Goal: Register for event/course

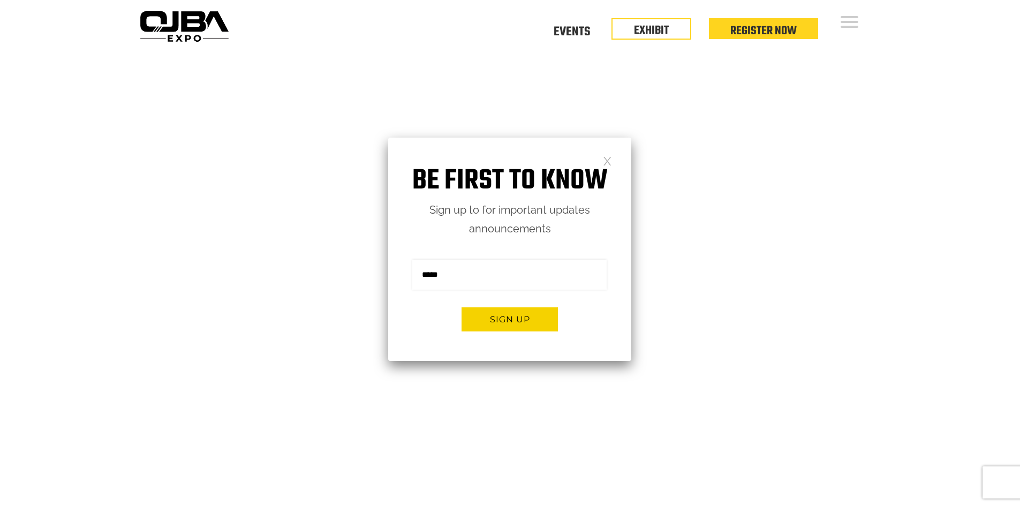
click at [604, 156] on link at bounding box center [607, 160] width 9 height 9
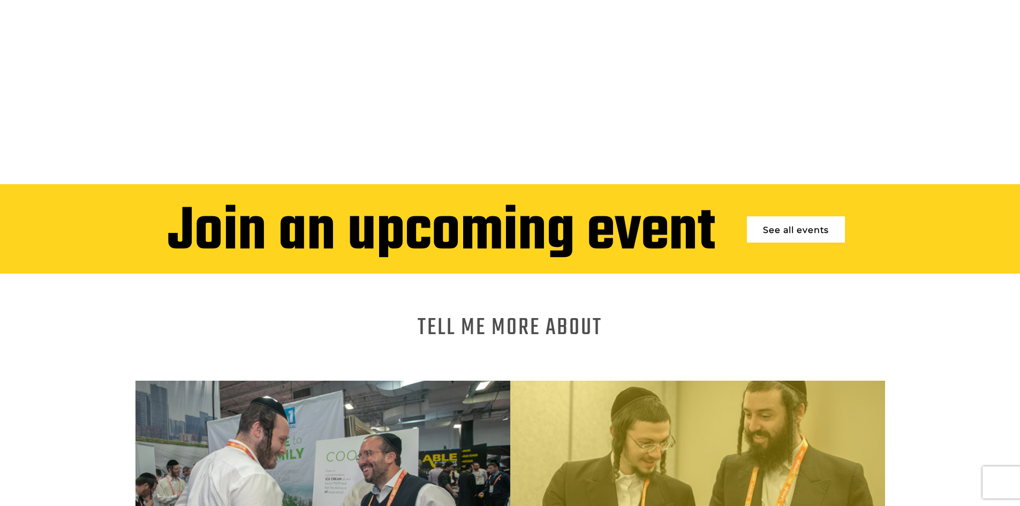
click at [759, 229] on link "See all events" at bounding box center [796, 229] width 98 height 26
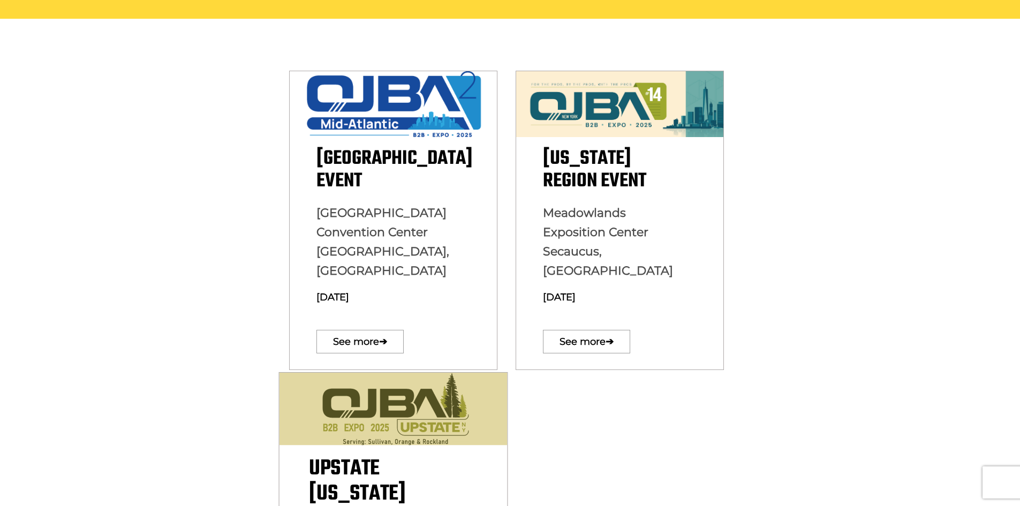
scroll to position [375, 0]
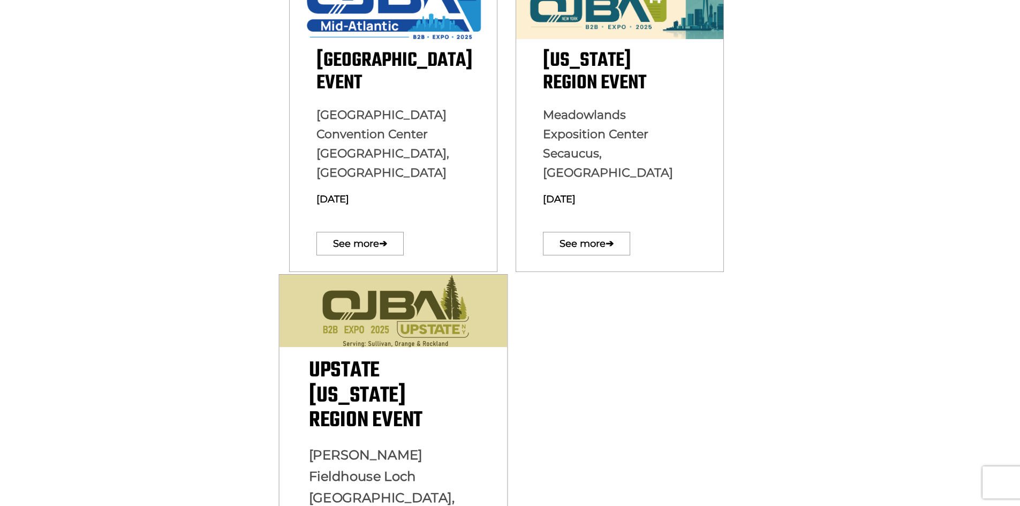
click at [363, 364] on span "Upstate [US_STATE][GEOGRAPHIC_DATA] Event" at bounding box center [364, 395] width 113 height 83
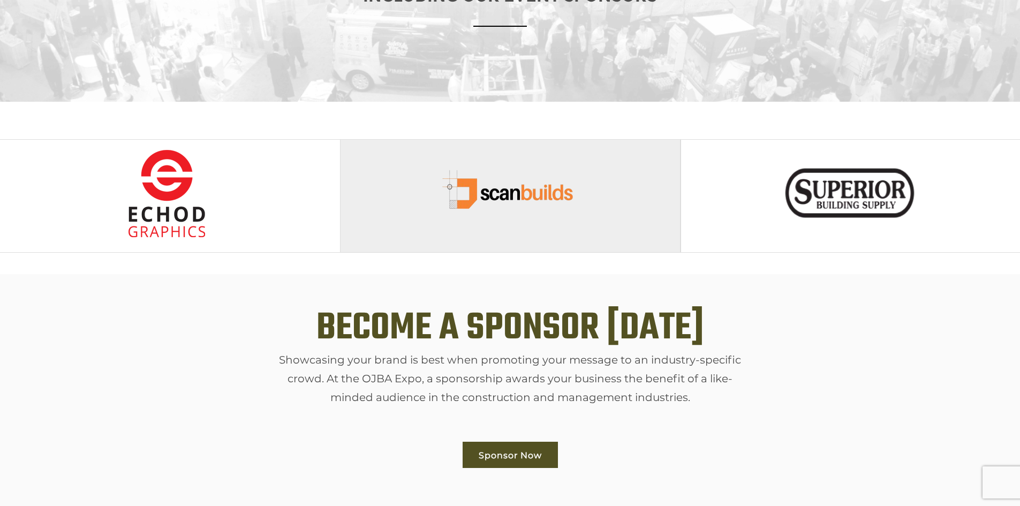
click at [511, 196] on img at bounding box center [510, 193] width 142 height 88
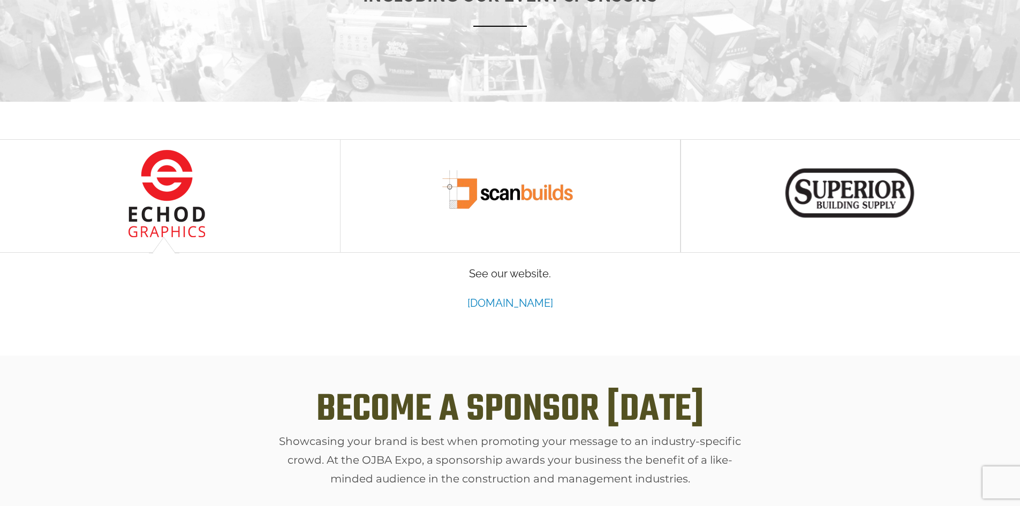
click at [516, 306] on link "www.scanbuilds.com" at bounding box center [510, 303] width 86 height 13
